Goal: Check status: Check status

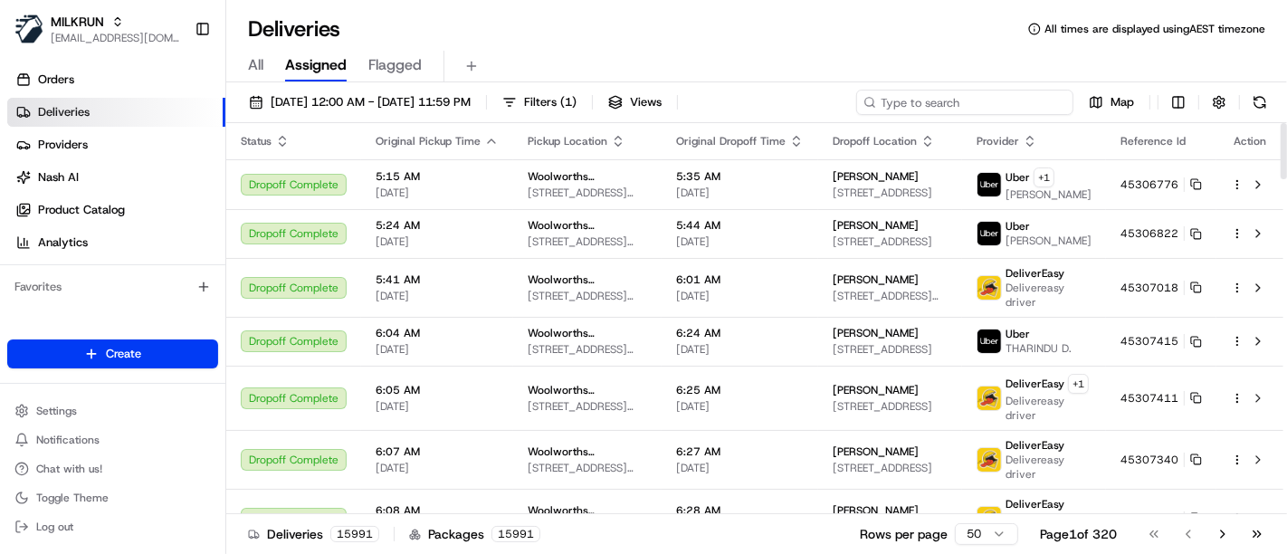
click at [1014, 107] on input at bounding box center [964, 102] width 217 height 25
paste input "026136d4-1302-425e-89c2-076f4ec4feba"
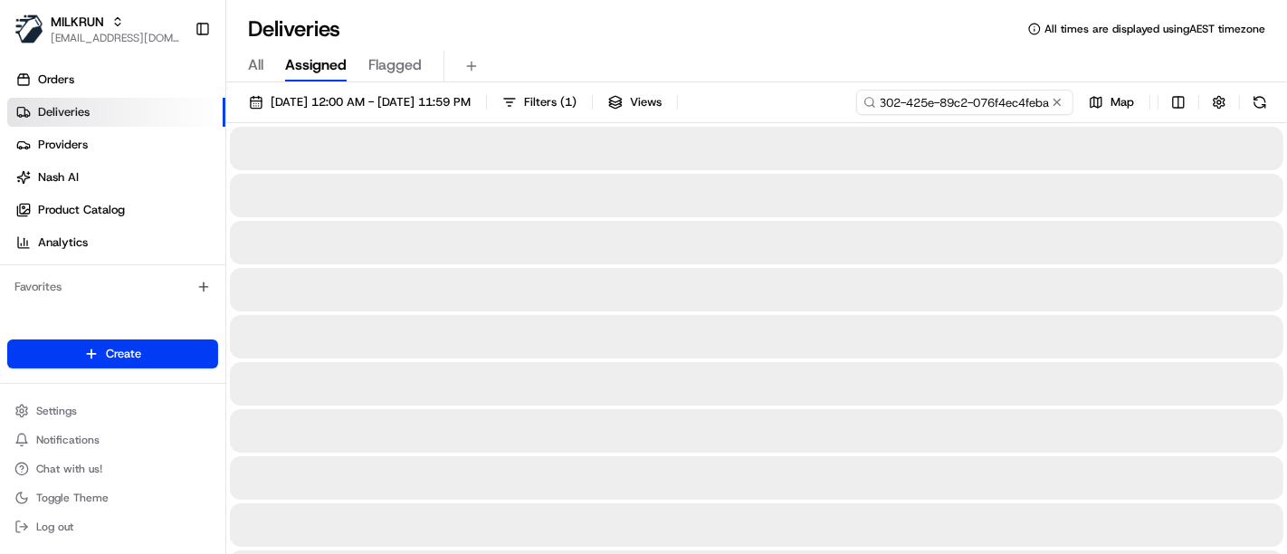
type input "026136d4-1302-425e-89c2-076f4ec4feba"
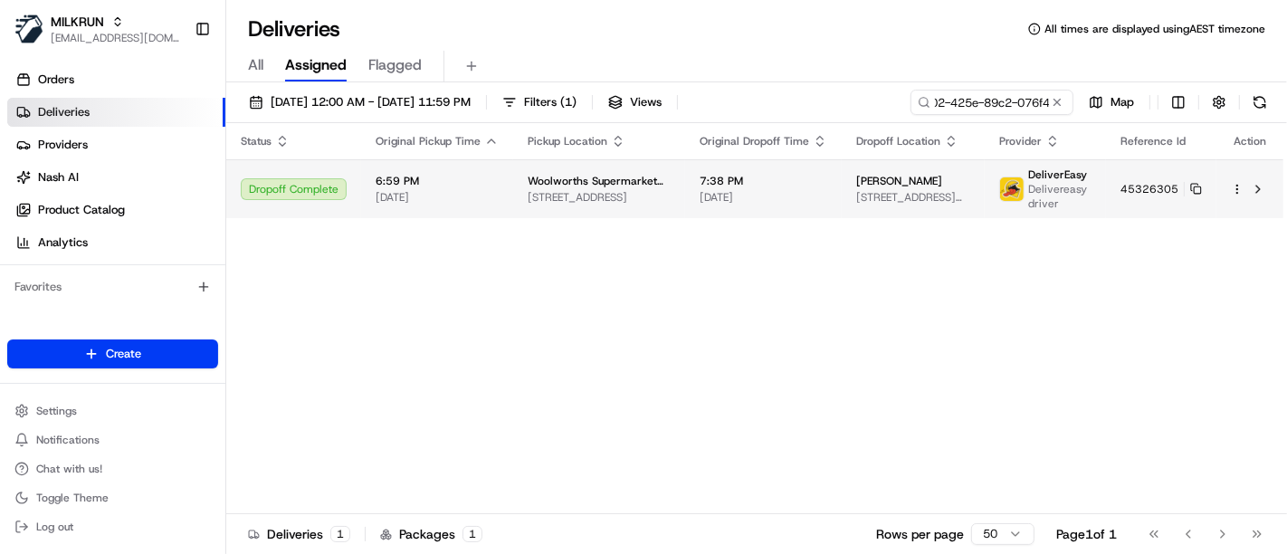
click at [856, 187] on div "[PERSON_NAME] [STREET_ADDRESS][PERSON_NAME]" at bounding box center [913, 189] width 114 height 31
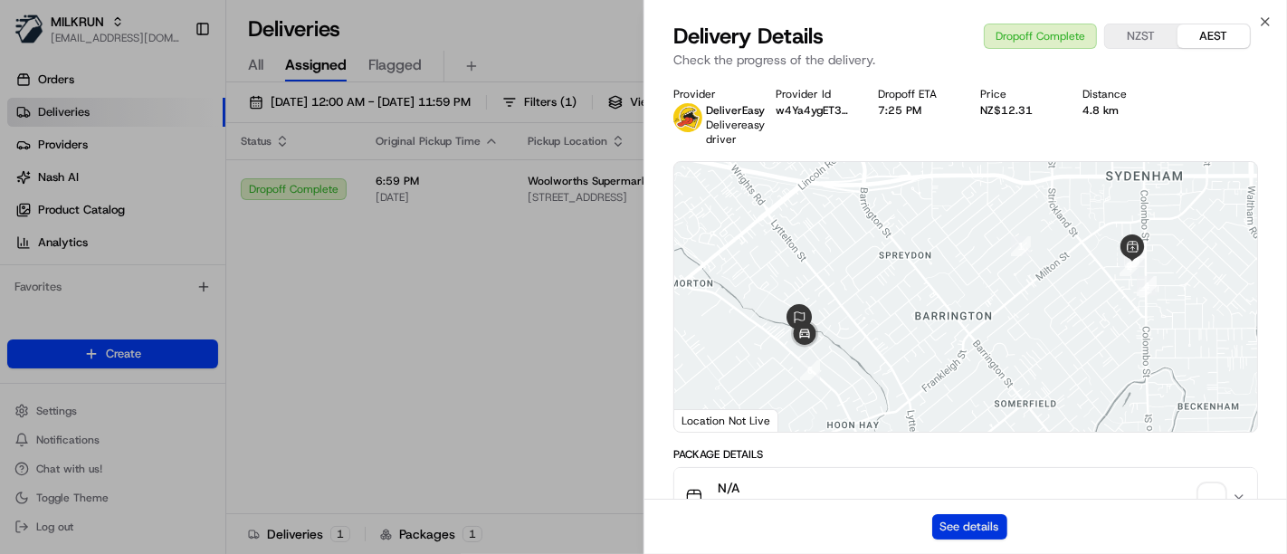
click at [978, 534] on button "See details" at bounding box center [969, 526] width 75 height 25
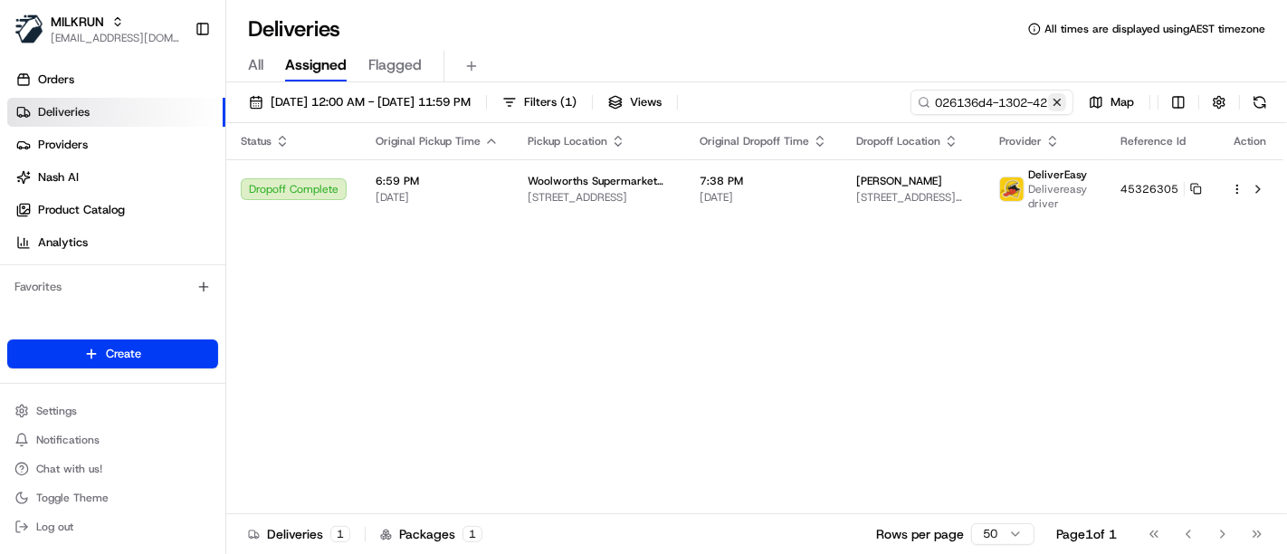
drag, startPoint x: 1053, startPoint y: 106, endPoint x: 912, endPoint y: 14, distance: 167.9
click at [1053, 104] on button at bounding box center [1057, 102] width 18 height 18
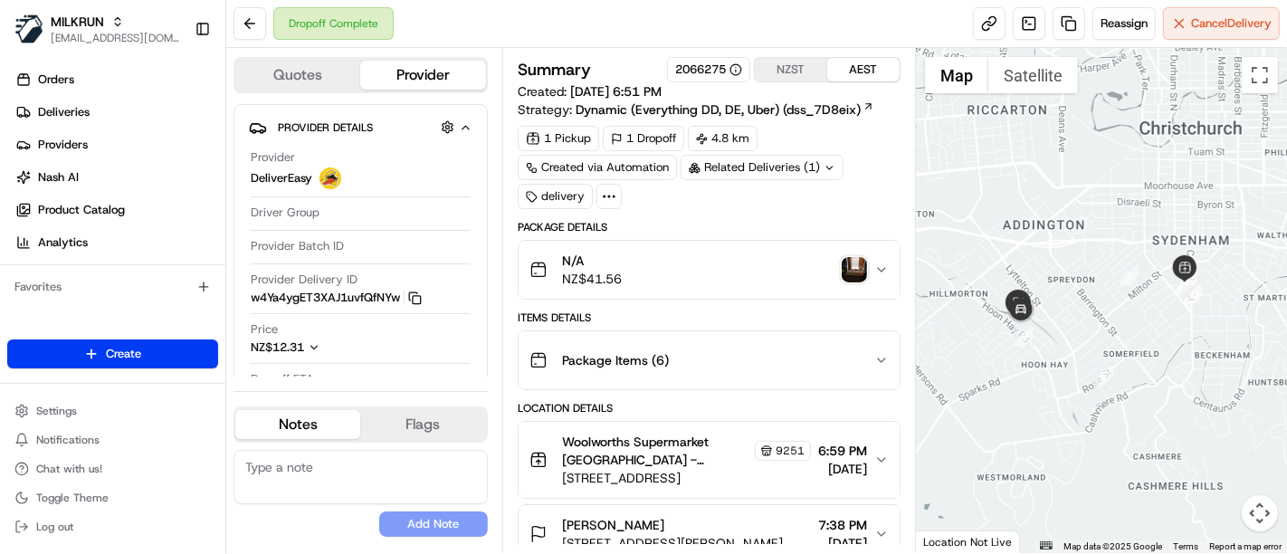
click at [858, 267] on img "button" at bounding box center [854, 269] width 25 height 25
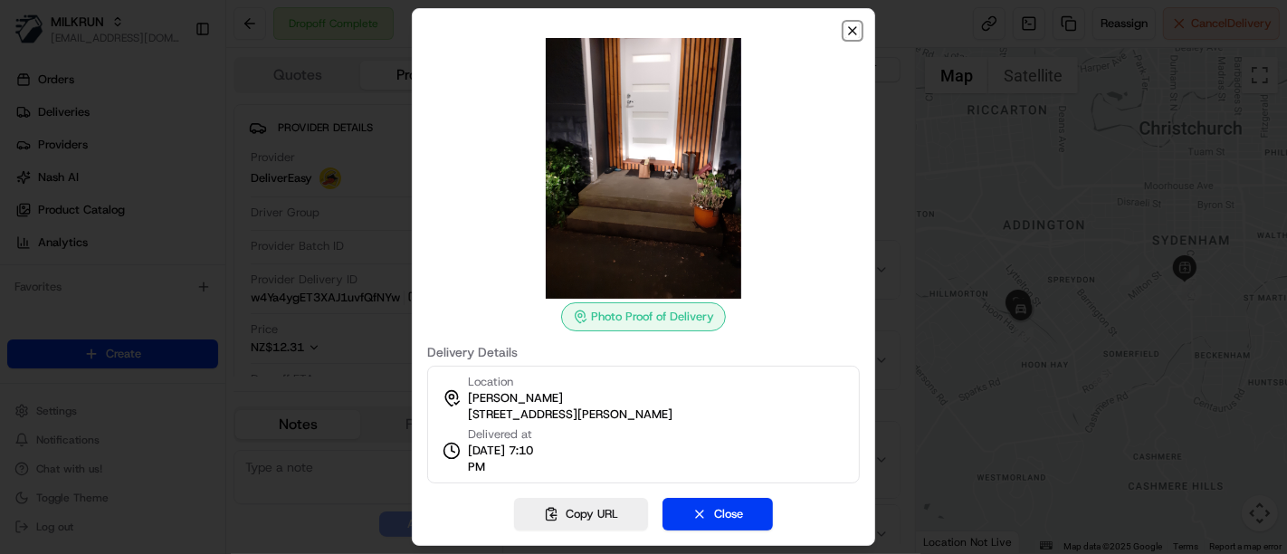
click at [851, 29] on icon "button" at bounding box center [852, 30] width 7 height 7
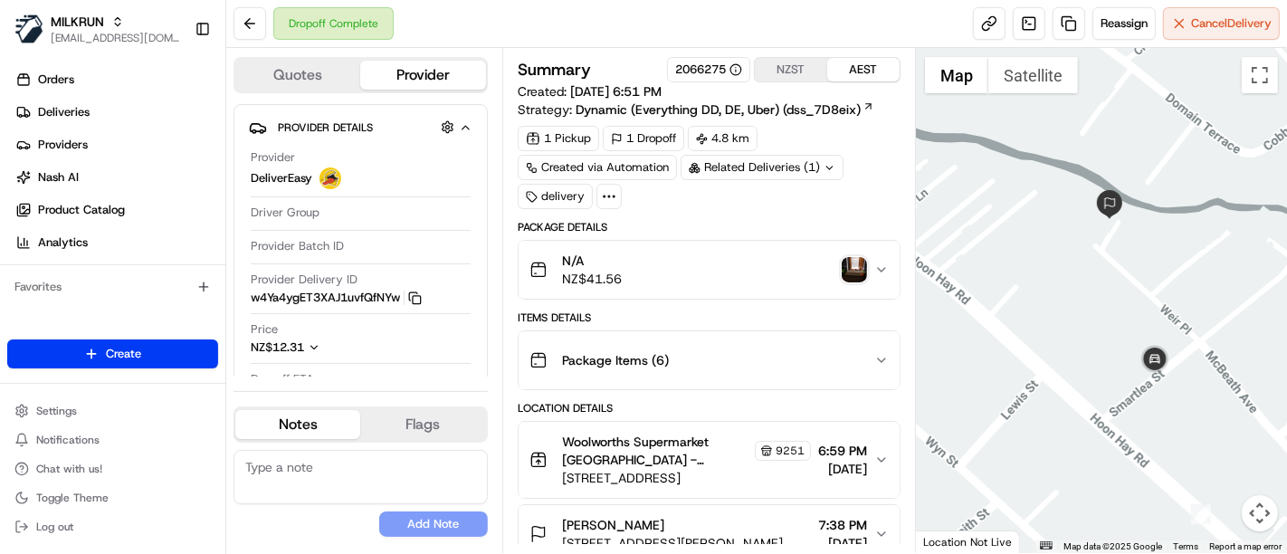
drag, startPoint x: 1009, startPoint y: 378, endPoint x: 1238, endPoint y: 252, distance: 261.2
click at [1238, 252] on div at bounding box center [1101, 300] width 371 height 505
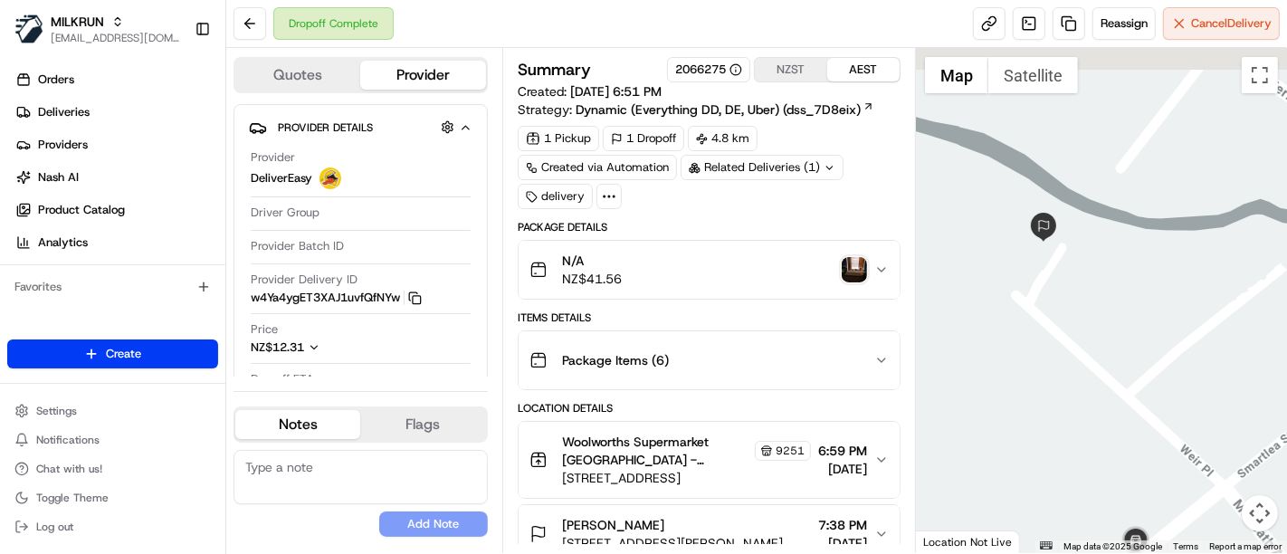
click at [1107, 324] on div at bounding box center [1101, 300] width 371 height 505
